Goal: Communication & Community: Ask a question

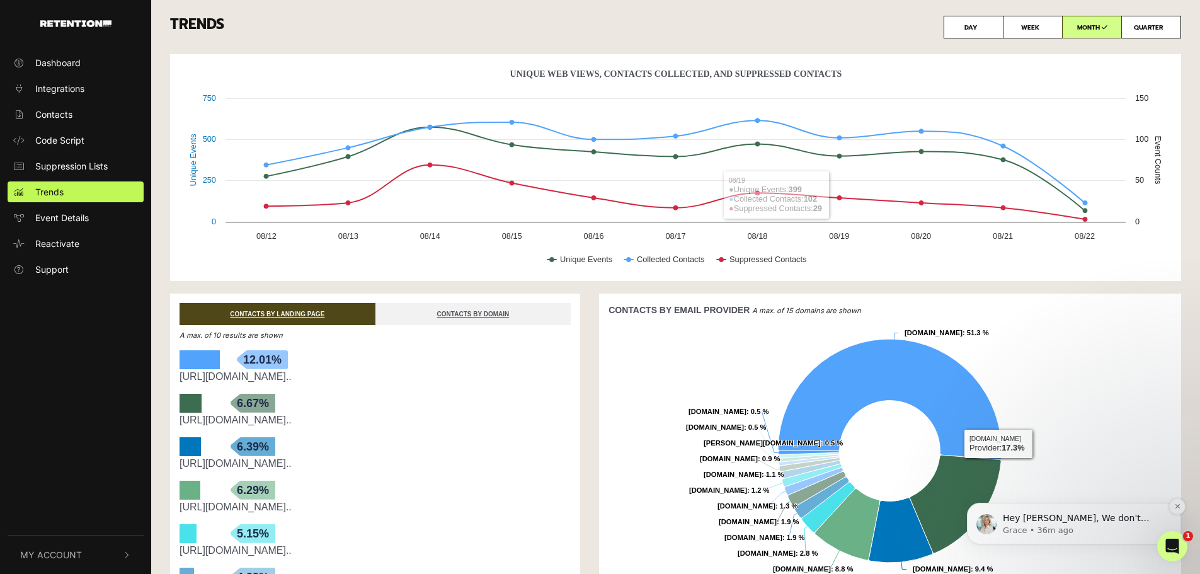
click at [1071, 518] on p "Hey [PERSON_NAME], We don't provide any real time demographic data with your Gr…" at bounding box center [1084, 518] width 162 height 13
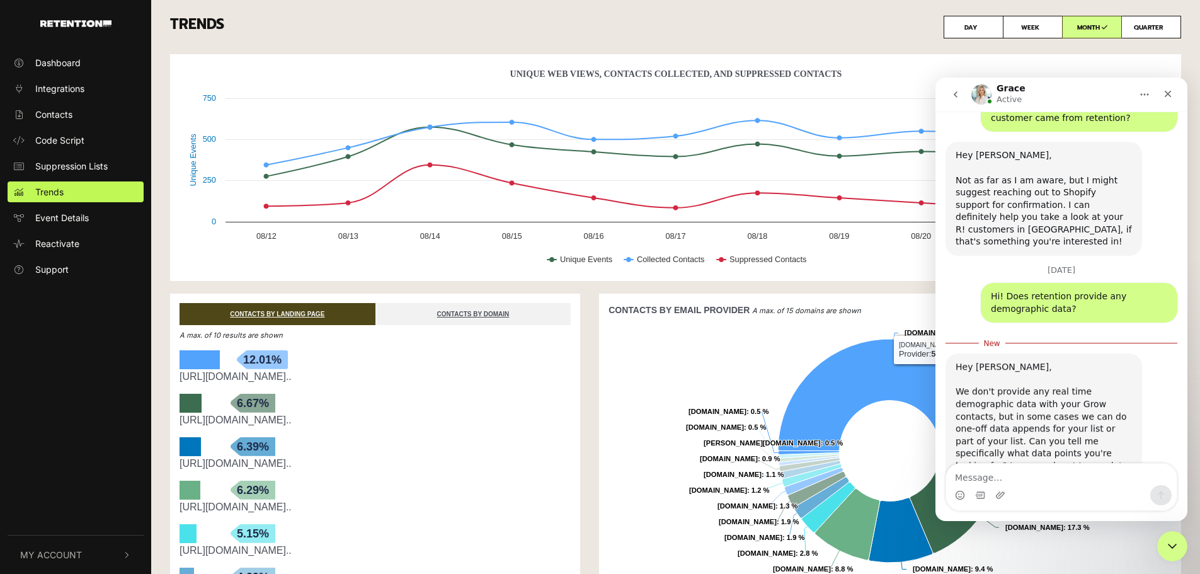
scroll to position [463, 0]
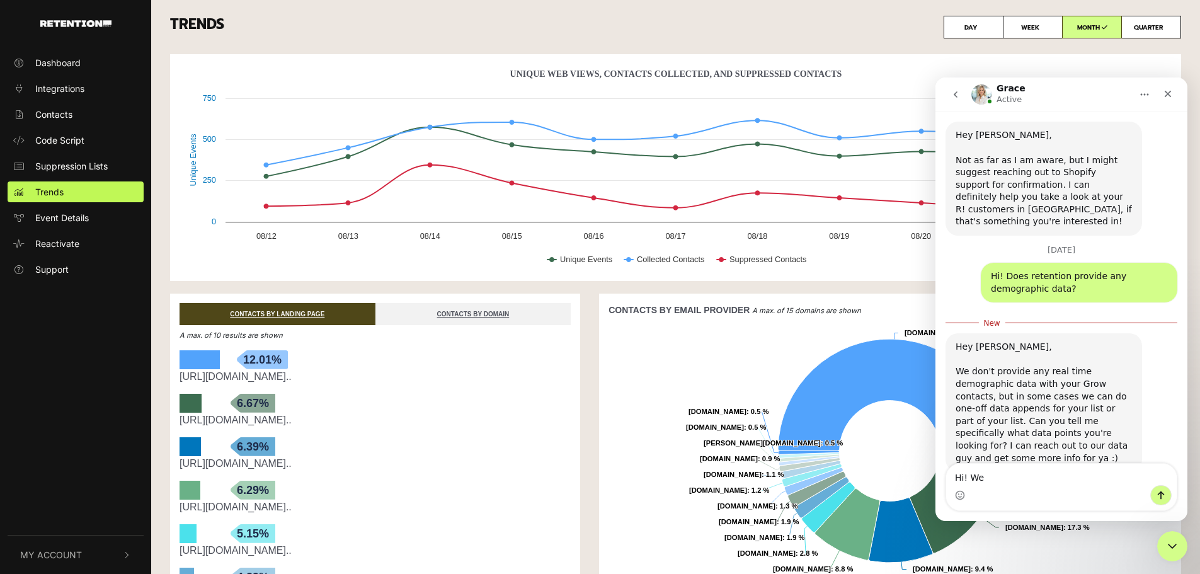
click at [1020, 486] on div "Intercom messenger" at bounding box center [1061, 495] width 231 height 20
click at [998, 472] on textarea "Hi! We" at bounding box center [1061, 474] width 231 height 21
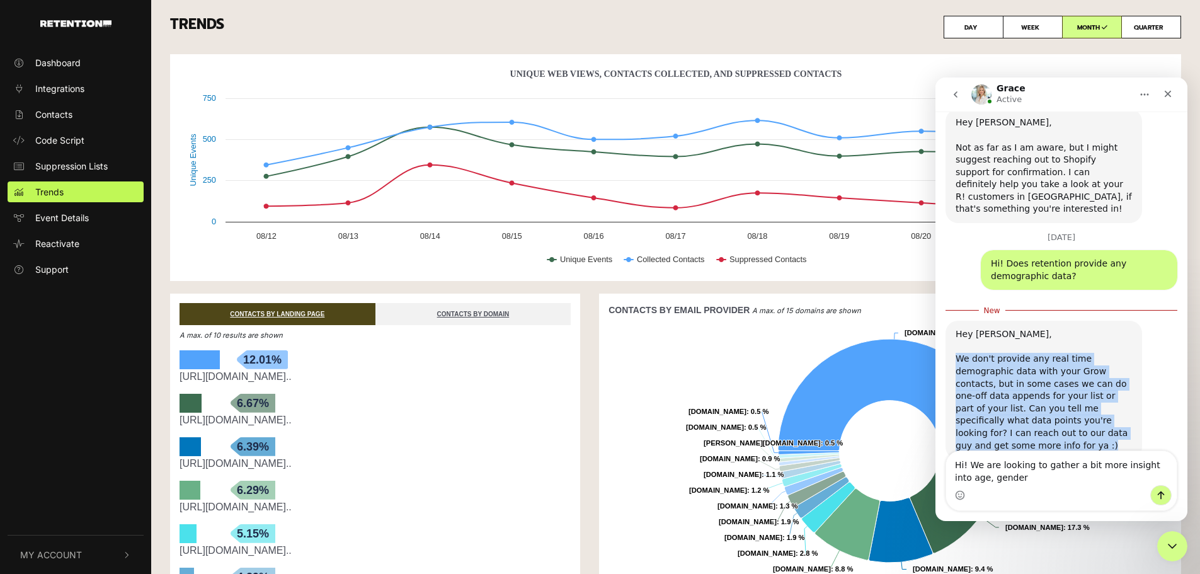
drag, startPoint x: 956, startPoint y: 335, endPoint x: 1059, endPoint y: 413, distance: 129.1
click at [1059, 413] on div "Hey [PERSON_NAME], We don't provide any real time demographic data with your Gr…" at bounding box center [1043, 389] width 176 height 123
copy div "We don't provide any real time demographic data with your Grow contacts, but in…"
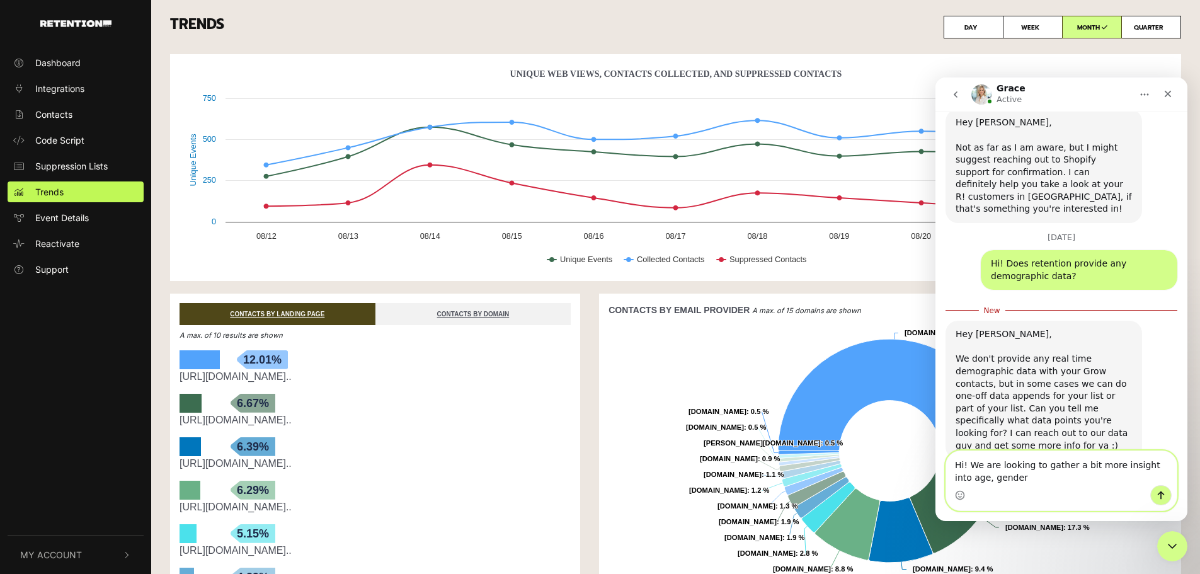
click at [971, 481] on textarea "Hi! We are looking to gather a bit more insight into age, gender" at bounding box center [1061, 468] width 231 height 34
click at [1000, 482] on textarea "Hi! We are looking to gather a bit more insight into age & gender" at bounding box center [1061, 468] width 231 height 34
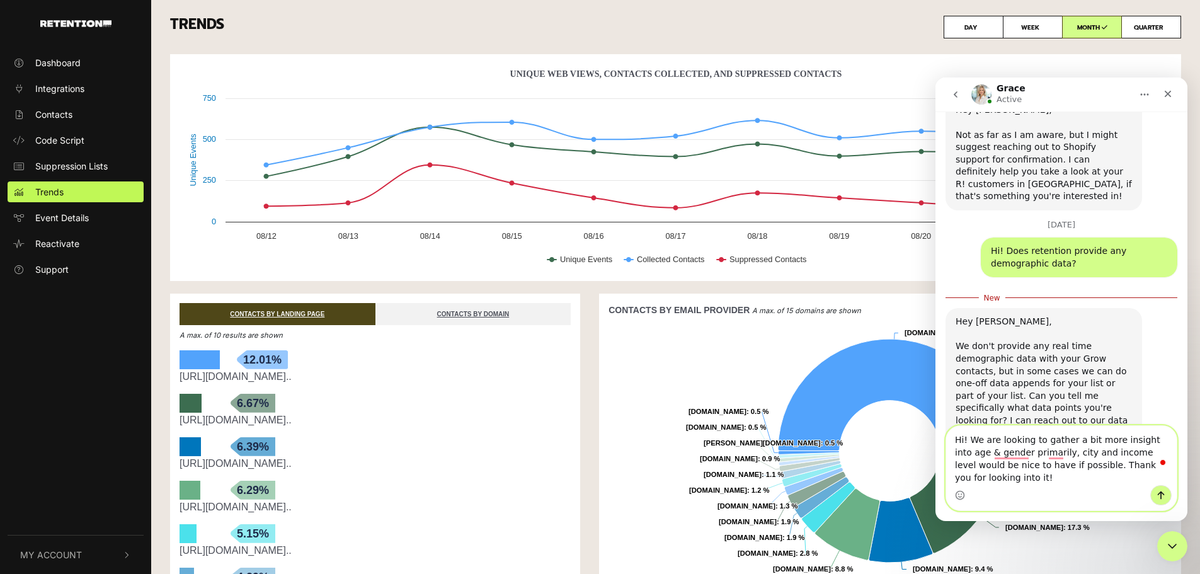
click at [1047, 446] on textarea "Hi! We are looking to gather a bit more insight into age & gender primarily, ci…" at bounding box center [1061, 455] width 231 height 59
click at [1015, 468] on textarea "Hi! We are looking to gather a bit more insight into age & gender primarily, ci…" at bounding box center [1061, 455] width 231 height 59
click at [1156, 451] on textarea "Hi! We are looking to gather a bit more insight into age & gender, city and inc…" at bounding box center [1061, 455] width 231 height 59
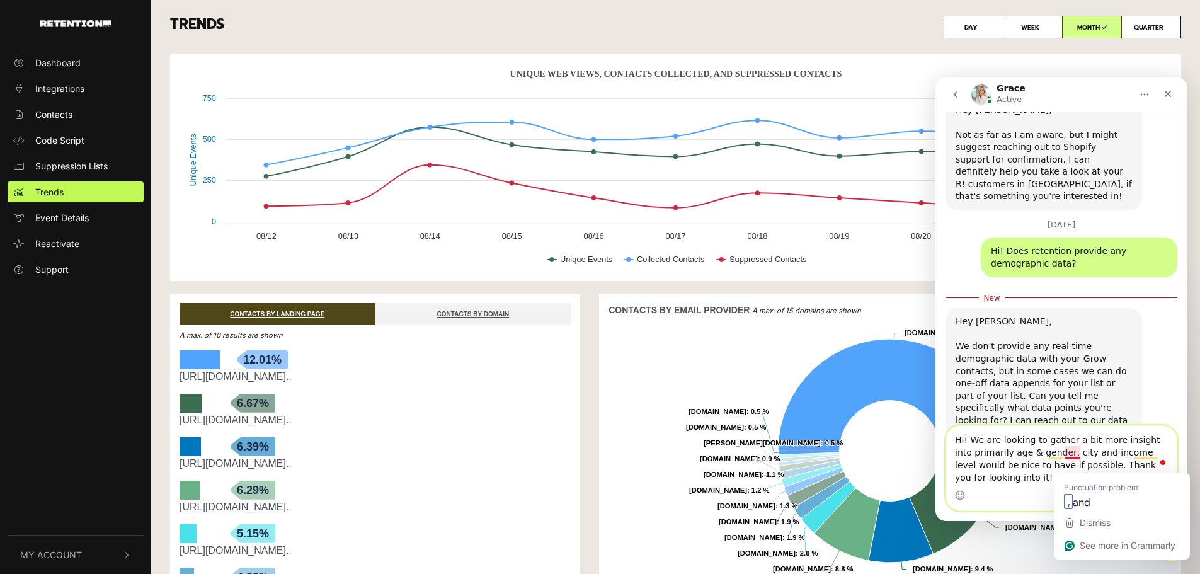
click at [979, 472] on textarea "Hi! We are looking to gather a bit more insight into primarily age & gender, ci…" at bounding box center [1061, 455] width 231 height 59
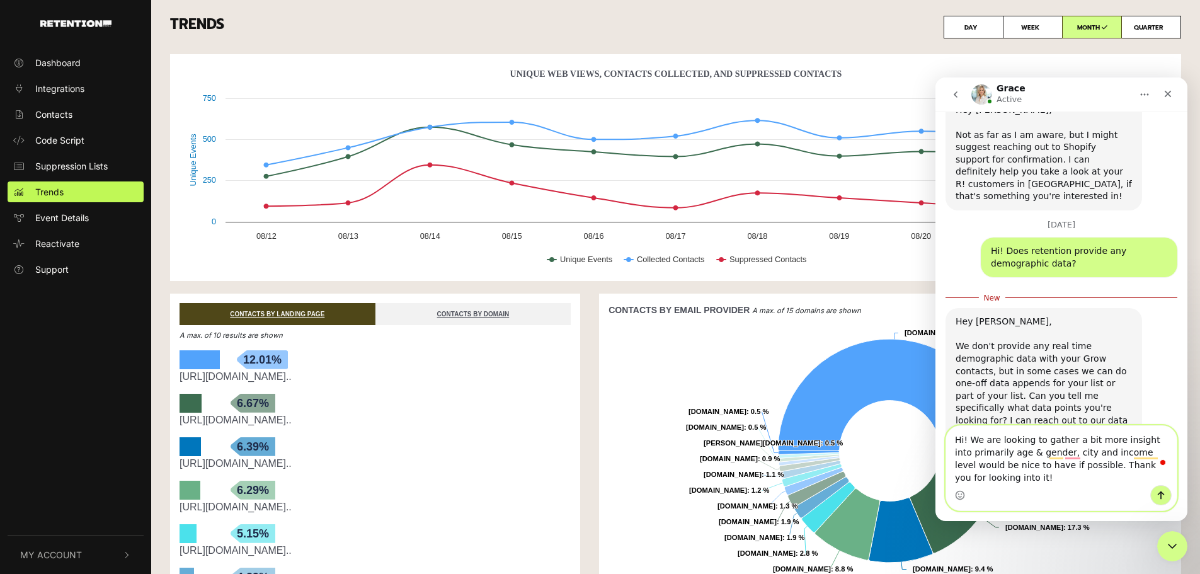
type textarea "Hi! We are looking to gather a bit more insight into primarily age & gender, ci…"
click at [1158, 492] on icon "Send a message…" at bounding box center [1161, 495] width 10 height 10
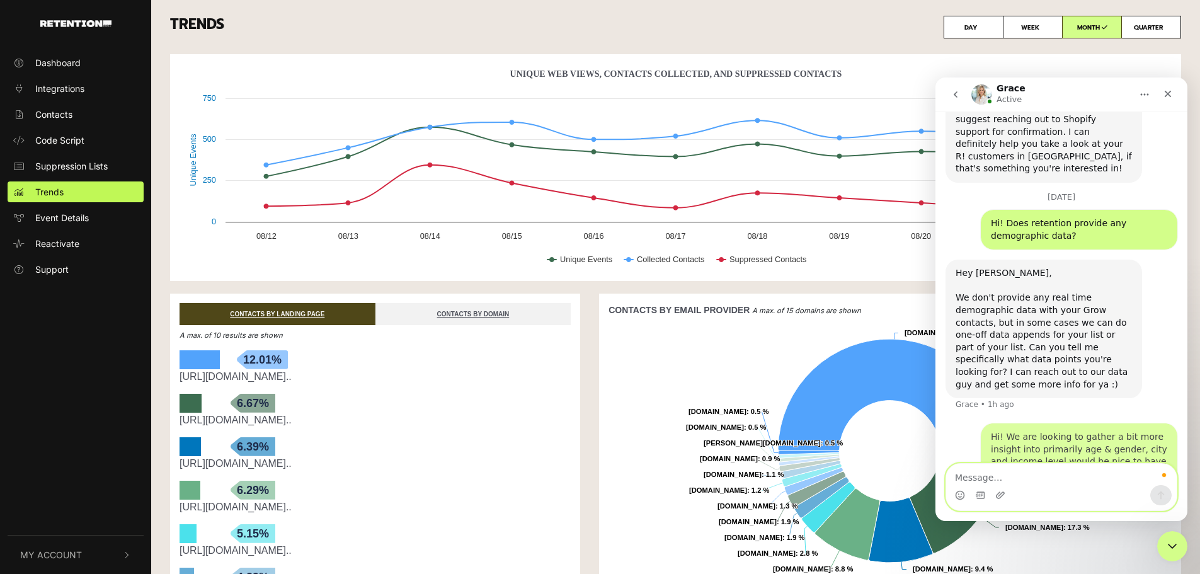
scroll to position [516, 0]
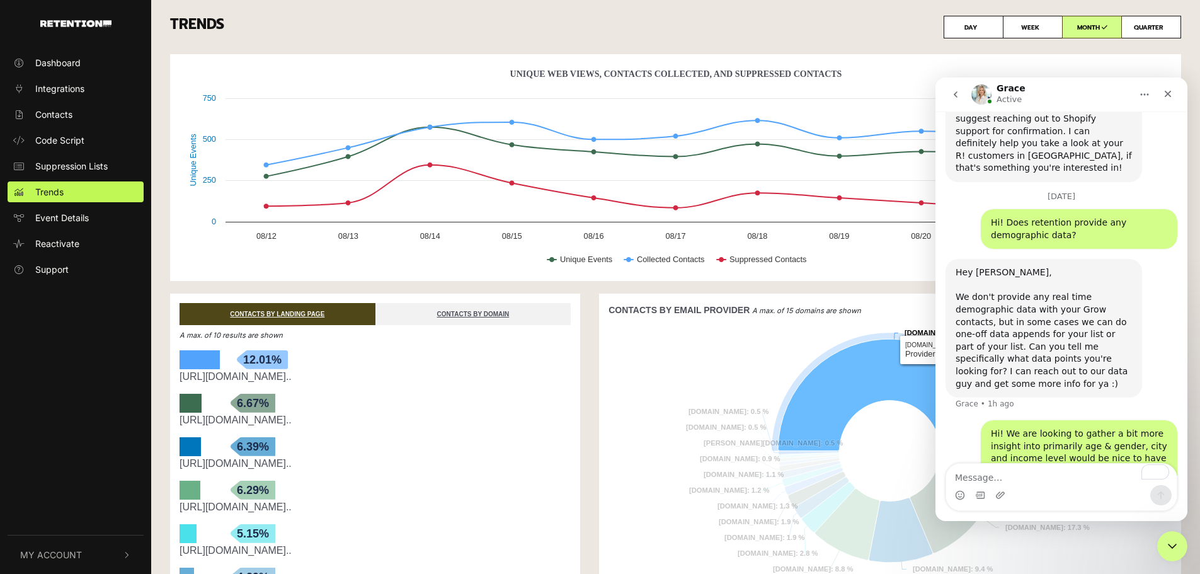
click at [948, 370] on div "Hey [PERSON_NAME], We don't provide any real time demographic data with your Gr…" at bounding box center [1061, 339] width 232 height 161
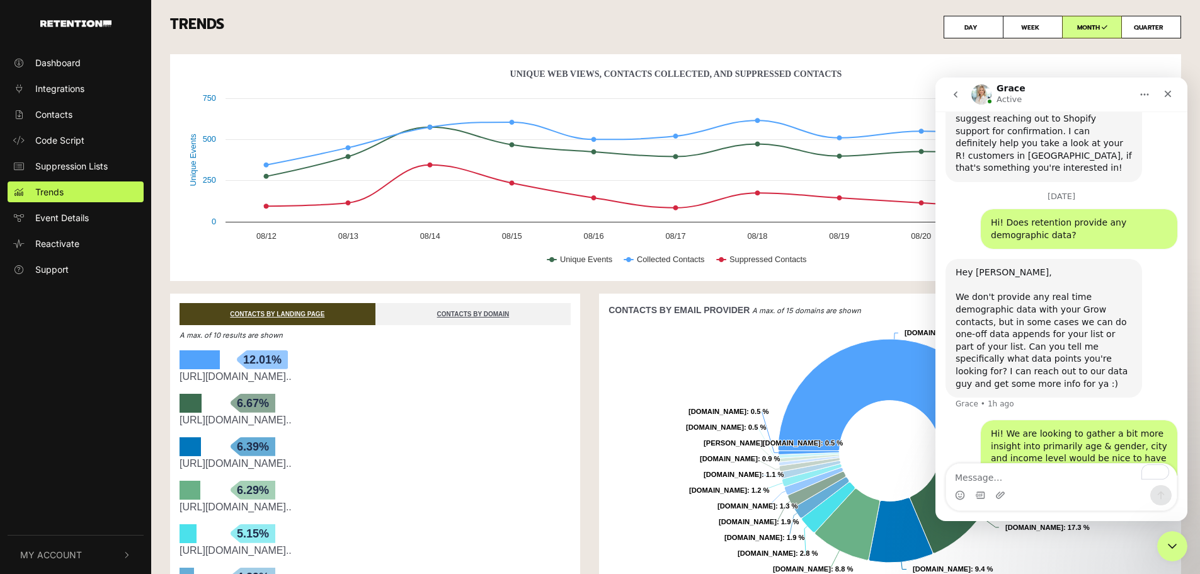
click at [856, 26] on h3 "TRENDS DAY WEEK MONTH QUARTER" at bounding box center [675, 27] width 1011 height 23
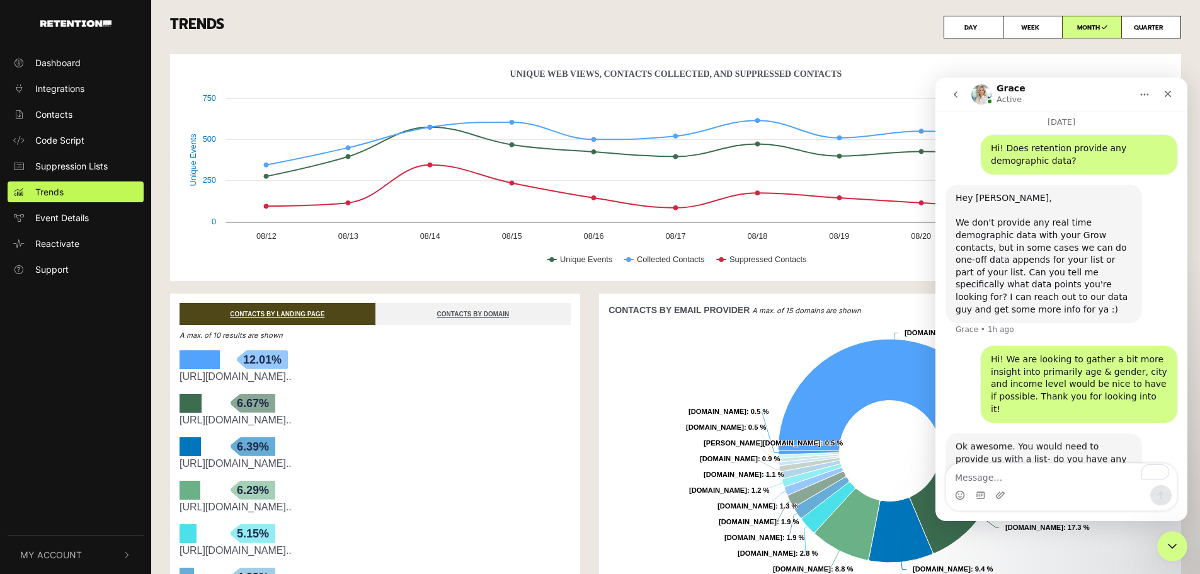
scroll to position [591, 0]
